Goal: Check status: Check status

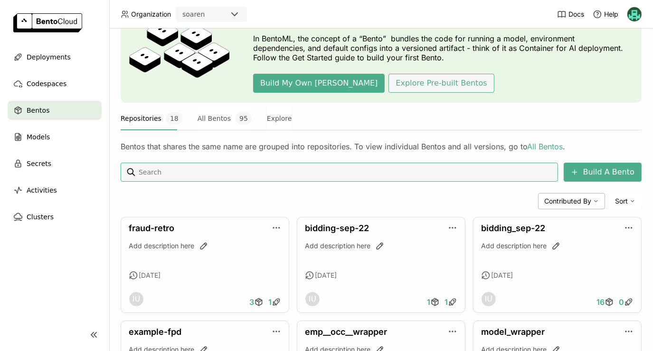
scroll to position [57, 0]
click at [160, 223] on link "fraud-retro" at bounding box center [152, 228] width 46 height 10
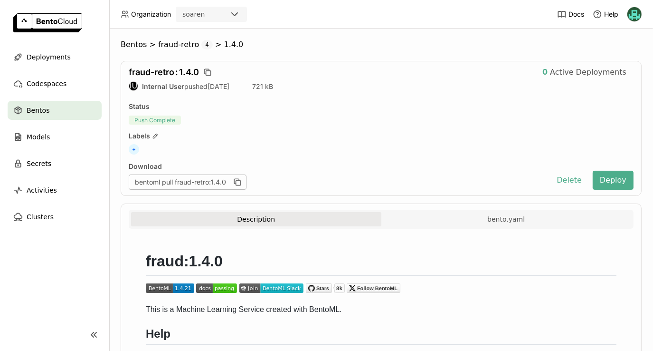
click at [57, 115] on div "Bentos" at bounding box center [55, 110] width 94 height 19
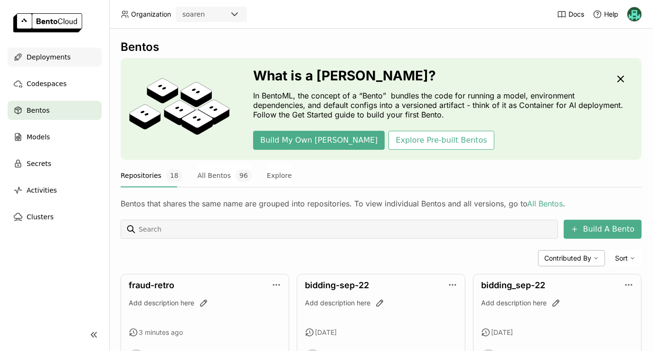
click at [58, 52] on span "Deployments" at bounding box center [49, 56] width 44 height 11
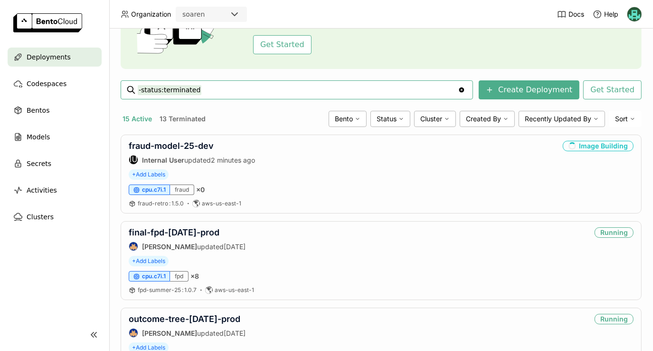
scroll to position [78, 0]
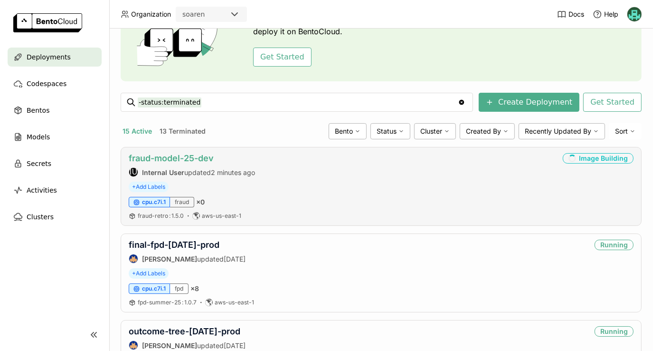
click at [195, 158] on link "fraud-model-25-dev" at bounding box center [171, 158] width 85 height 10
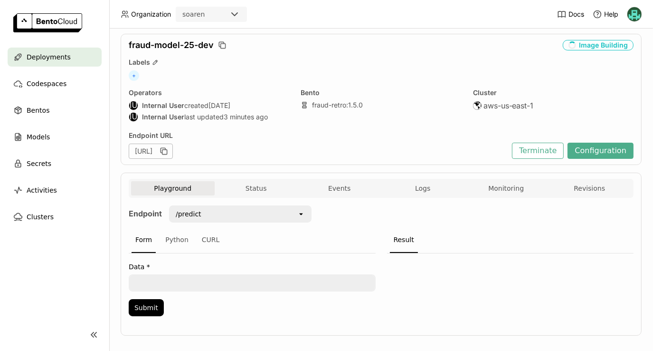
scroll to position [28, 0]
click at [336, 103] on link "fraud-retro : 1.5.0" at bounding box center [337, 104] width 51 height 9
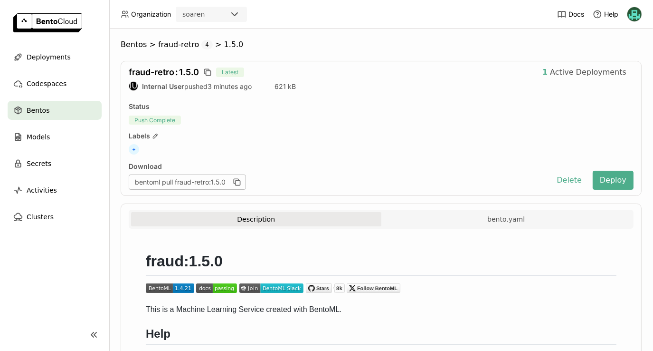
click at [158, 117] on span "Push Complete" at bounding box center [155, 119] width 52 height 9
click at [57, 59] on span "Deployments" at bounding box center [49, 56] width 44 height 11
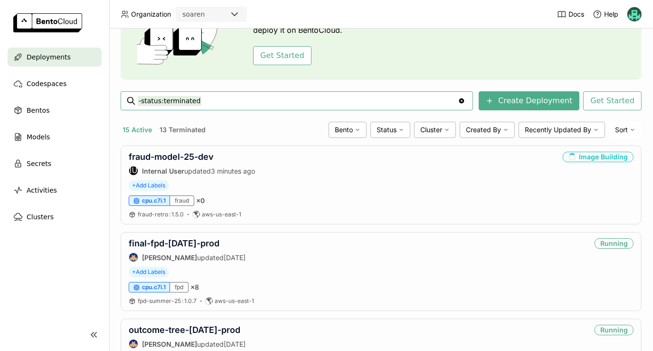
scroll to position [86, 0]
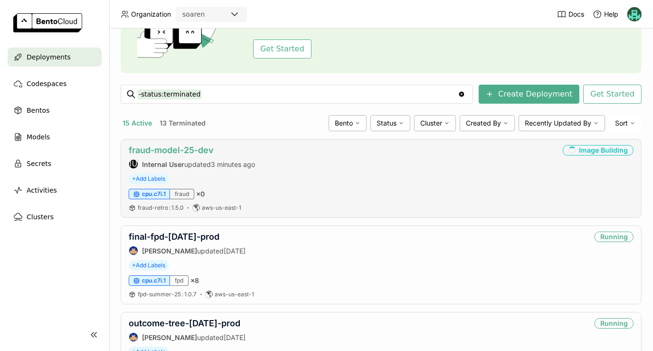
click at [205, 149] on link "fraud-model-25-dev" at bounding box center [171, 150] width 85 height 10
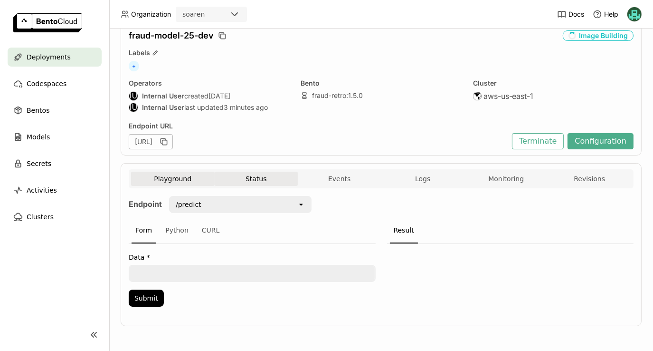
click at [260, 176] on button "Status" at bounding box center [257, 179] width 84 height 14
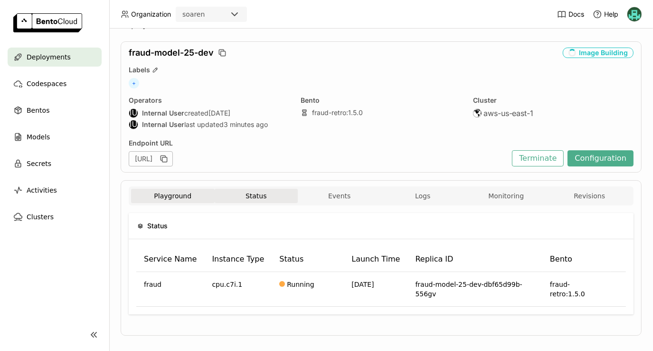
click at [169, 190] on button "Playground" at bounding box center [173, 196] width 84 height 14
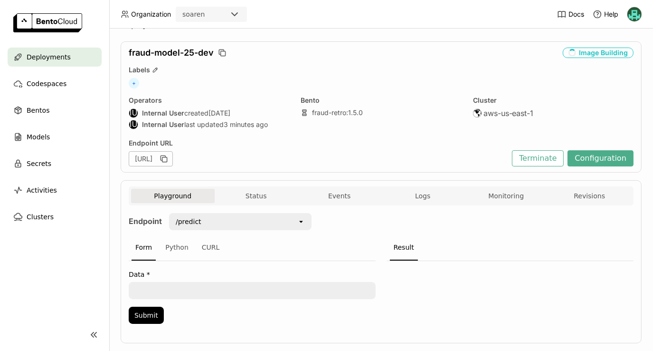
scroll to position [37, 0]
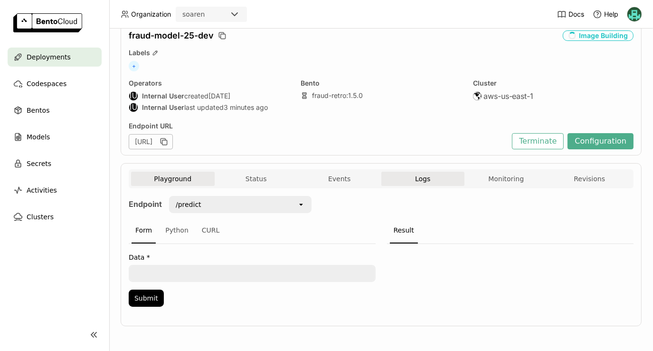
click at [415, 180] on span "Logs" at bounding box center [422, 178] width 15 height 9
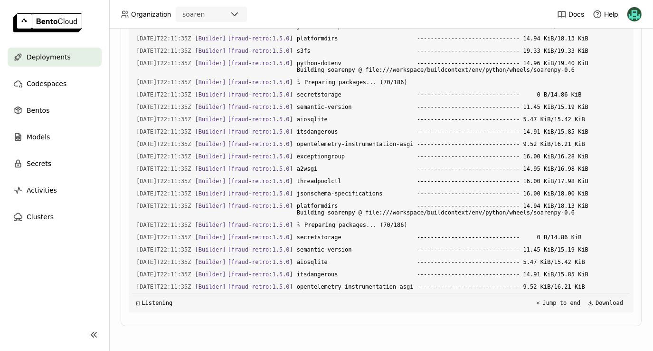
scroll to position [13447, 0]
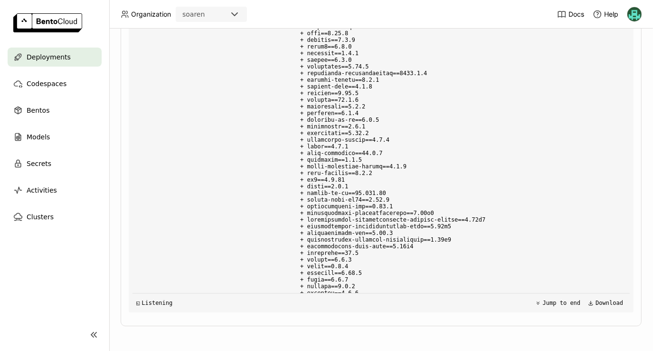
scroll to position [15731, 0]
